Goal: Communication & Community: Share content

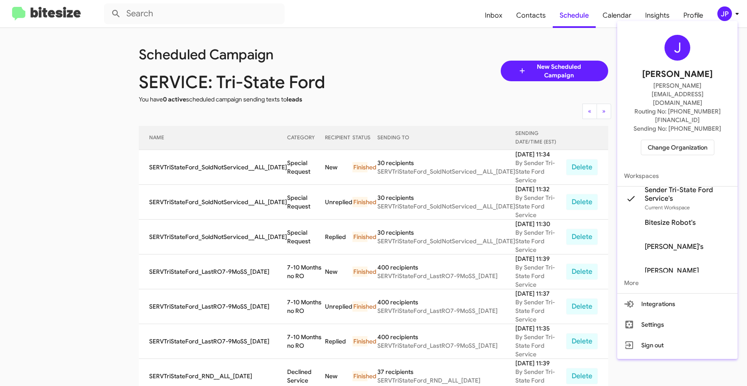
scroll to position [299, 0]
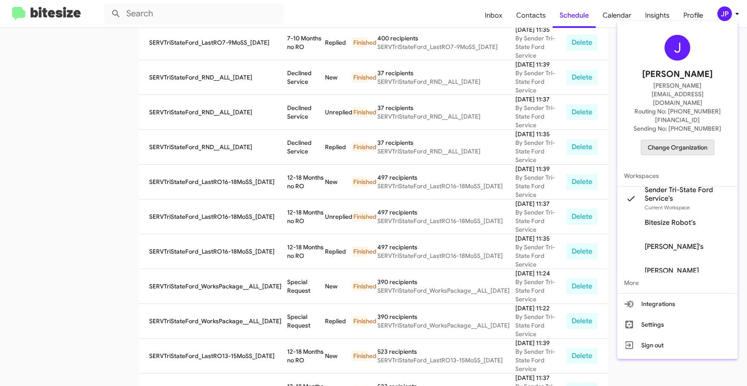
click at [684, 140] on span "Change Organization" at bounding box center [678, 147] width 60 height 15
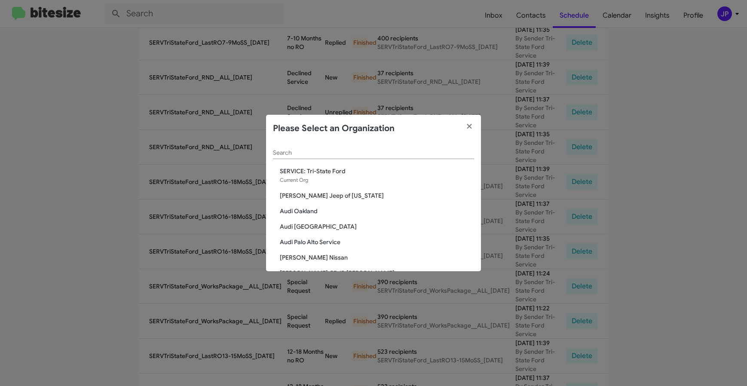
click at [320, 156] on input "Search" at bounding box center [373, 153] width 201 height 7
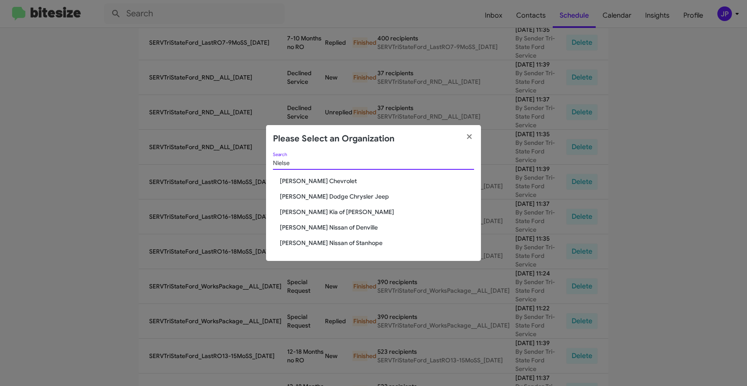
type input "NIelse"
click at [335, 197] on span "[PERSON_NAME] Dodge Chrysler Jeep" at bounding box center [377, 196] width 194 height 9
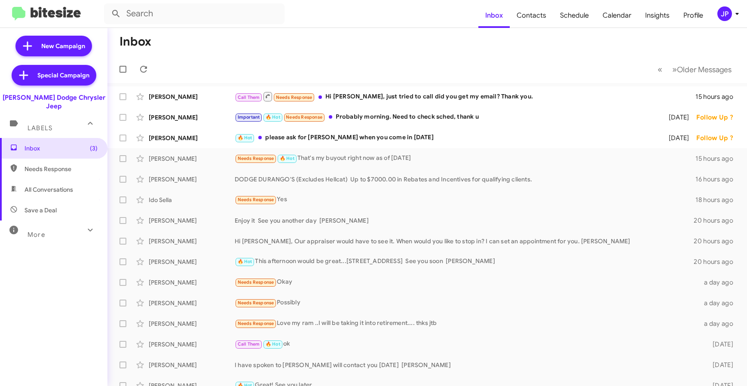
click at [649, 61] on div "« Previous » Next Older Messages" at bounding box center [694, 70] width 91 height 18
click at [733, 15] on icon at bounding box center [737, 14] width 10 height 10
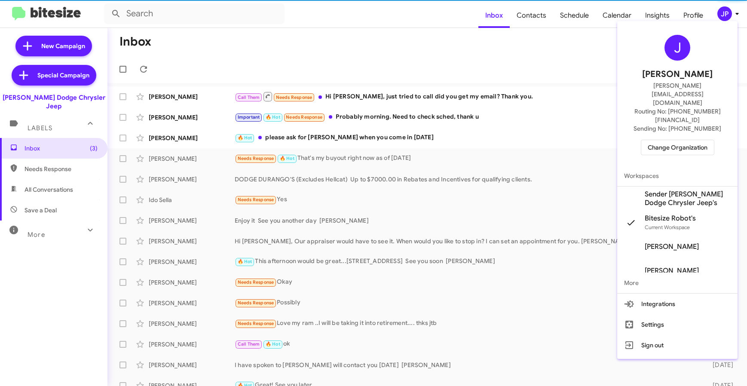
click at [667, 187] on span "Sender [PERSON_NAME] Dodge Chrysler Jeep's" at bounding box center [677, 199] width 120 height 24
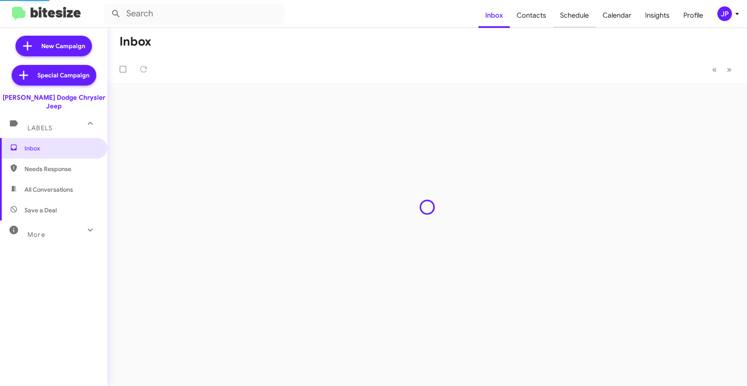
click at [569, 18] on span "Schedule" at bounding box center [574, 15] width 43 height 25
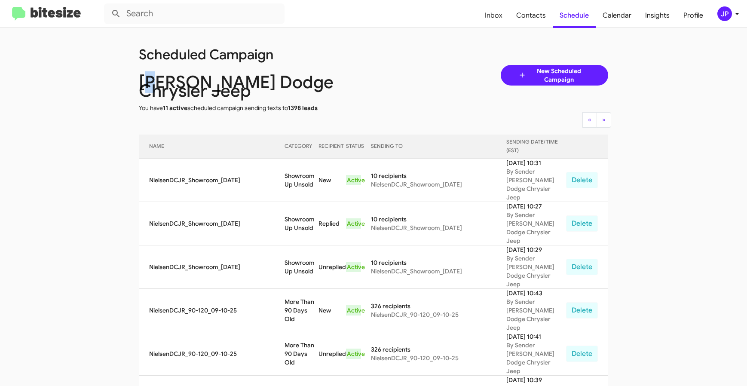
click at [139, 84] on div "[PERSON_NAME] Dodge Chrysler Jeep" at bounding box center [256, 86] width 248 height 17
drag, startPoint x: 51, startPoint y: 69, endPoint x: 94, endPoint y: 3, distance: 78.3
click at [39, 12] on img at bounding box center [46, 14] width 69 height 14
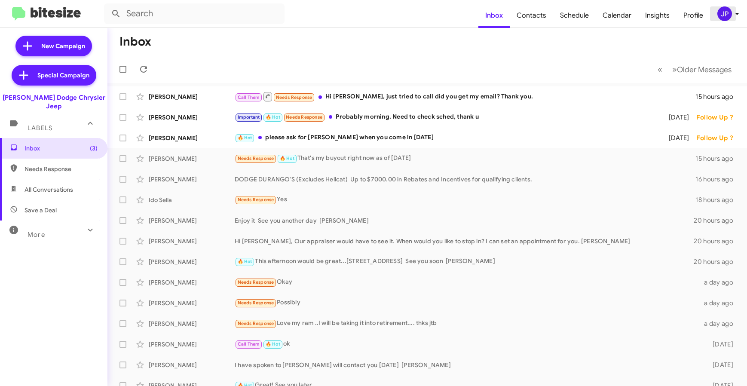
click at [721, 17] on div "JP" at bounding box center [724, 13] width 15 height 15
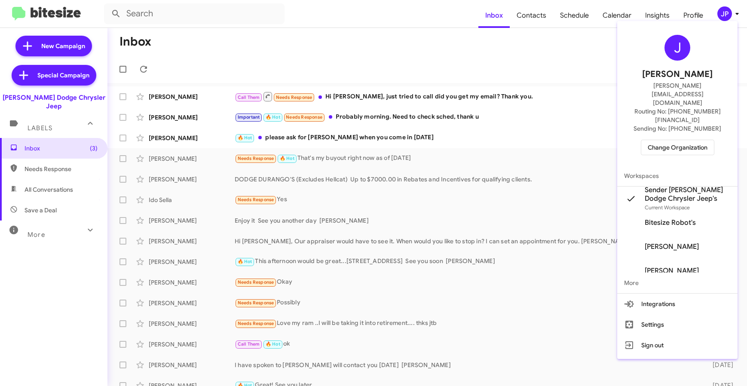
click at [574, 33] on div at bounding box center [373, 193] width 747 height 386
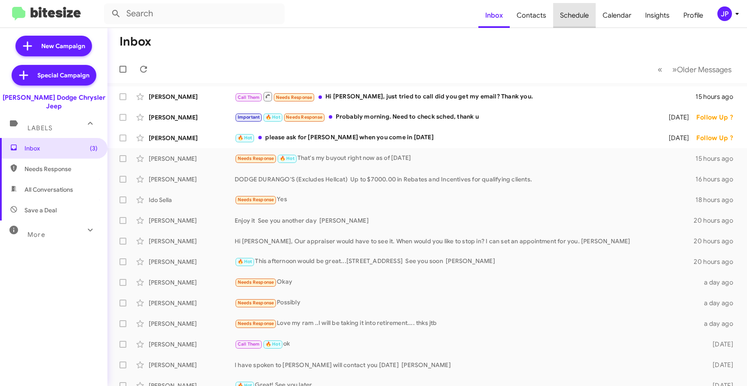
click at [576, 16] on span "Schedule" at bounding box center [574, 15] width 43 height 25
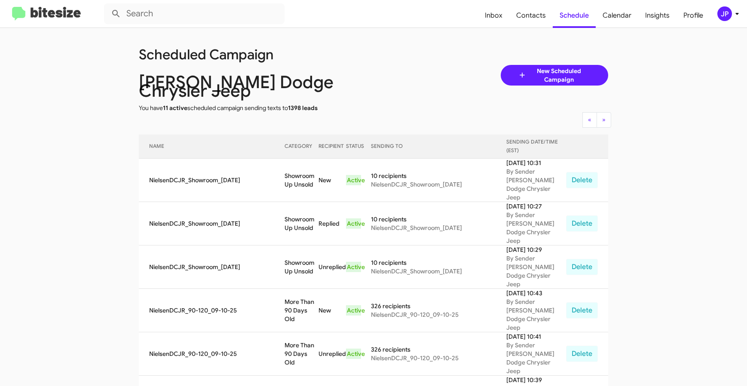
click at [49, 14] on img at bounding box center [46, 14] width 69 height 14
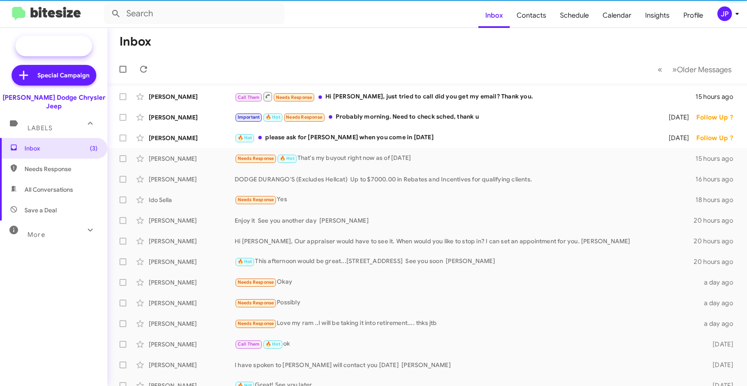
click at [56, 50] on span "New Campaign" at bounding box center [53, 46] width 76 height 21
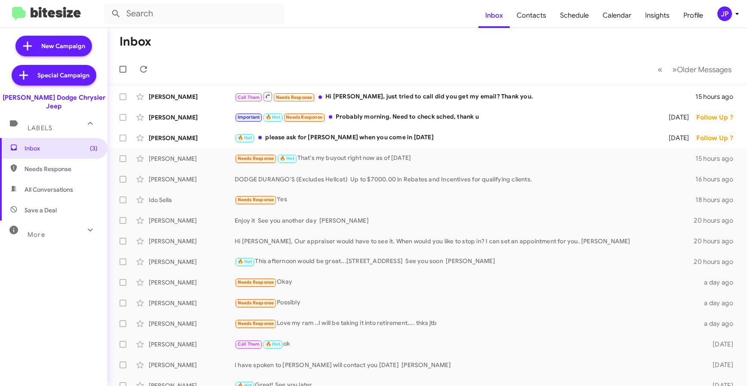
click at [730, 14] on div "JP" at bounding box center [724, 13] width 15 height 15
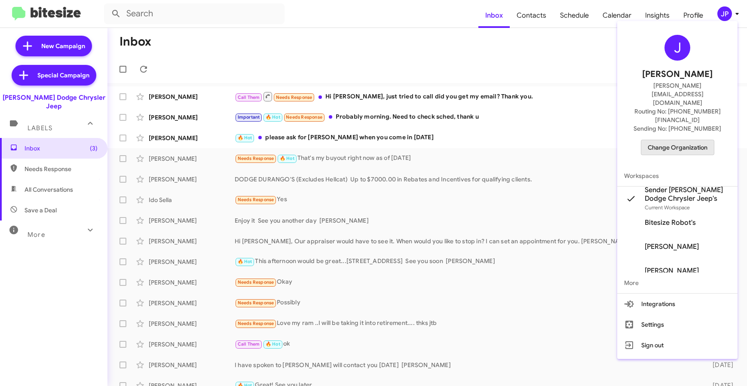
click at [700, 140] on span "Change Organization" at bounding box center [678, 147] width 60 height 15
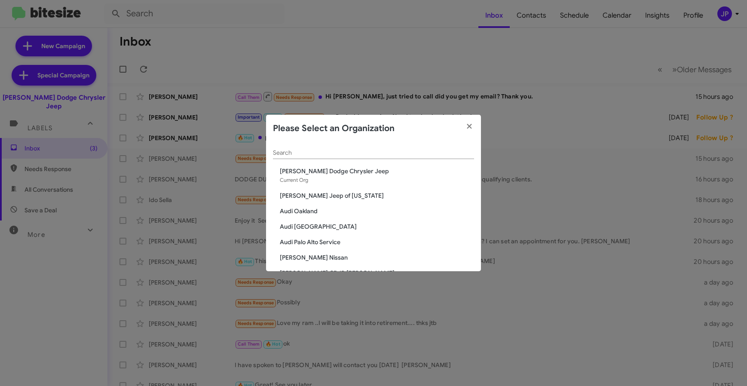
click at [550, 80] on modal-container "Please Select an Organization Search [PERSON_NAME] Dodge Chrysler Jeep Current …" at bounding box center [373, 193] width 747 height 386
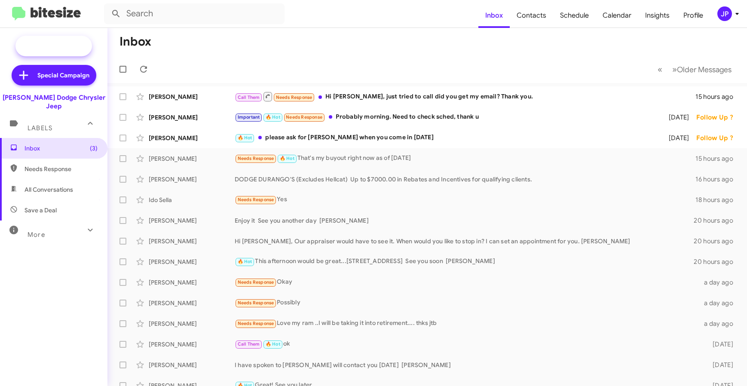
click at [70, 39] on span "New Campaign" at bounding box center [53, 46] width 76 height 21
click at [725, 15] on div "JP" at bounding box center [724, 13] width 15 height 15
